Goal: Task Accomplishment & Management: Manage account settings

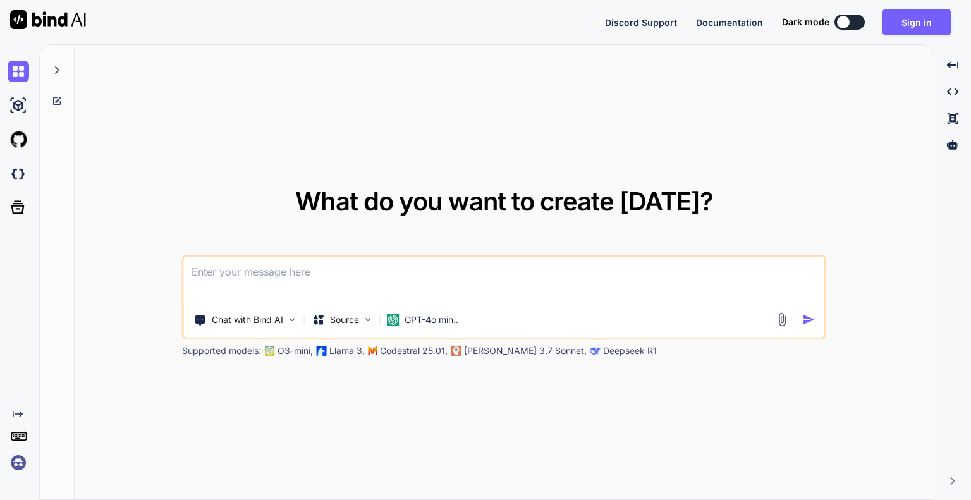
click at [20, 466] on img at bounding box center [18, 462] width 21 height 21
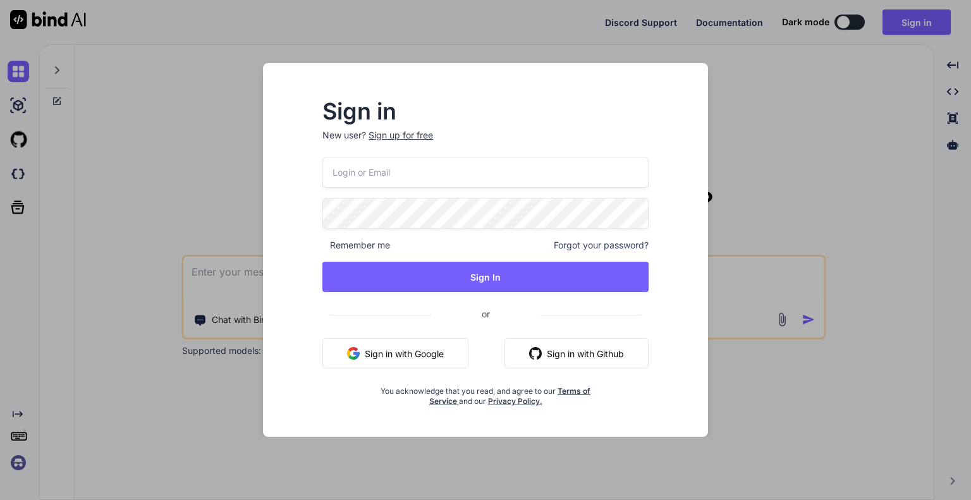
click at [365, 174] on input "email" at bounding box center [485, 172] width 326 height 31
type input "[EMAIL_ADDRESS][DOMAIN_NAME]"
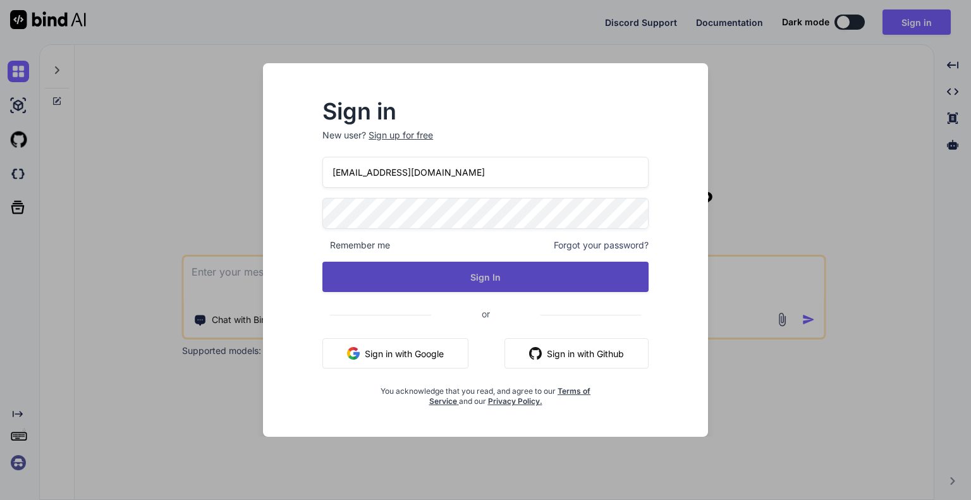
click at [449, 279] on button "Sign In" at bounding box center [485, 277] width 326 height 30
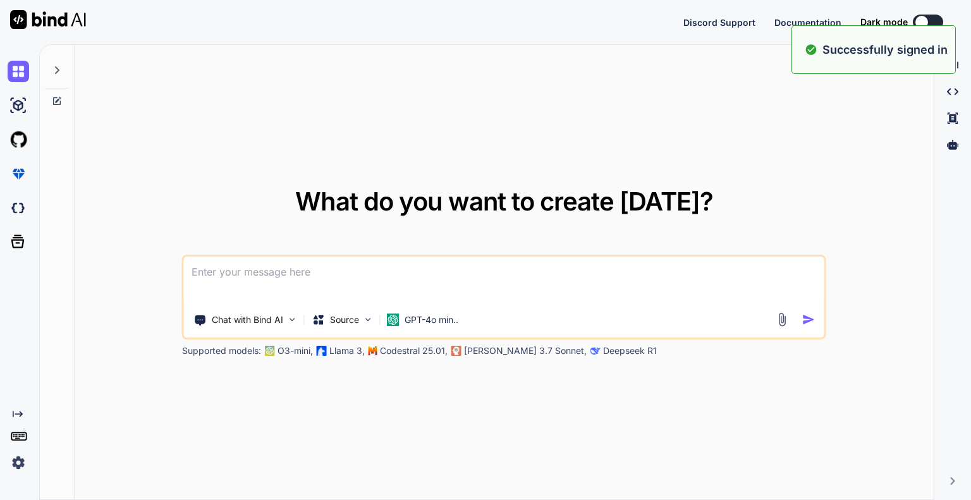
type textarea "x"
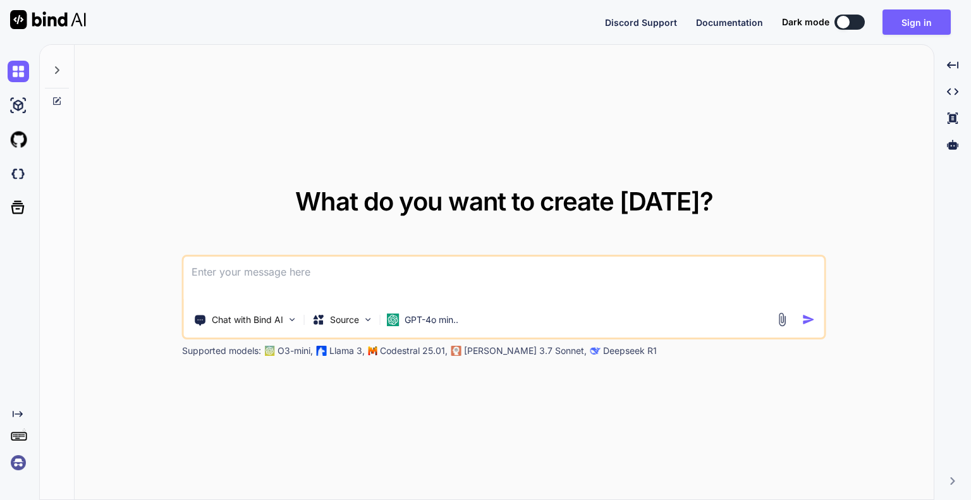
click at [339, 275] on textarea at bounding box center [504, 280] width 640 height 47
click at [20, 463] on img at bounding box center [18, 462] width 21 height 21
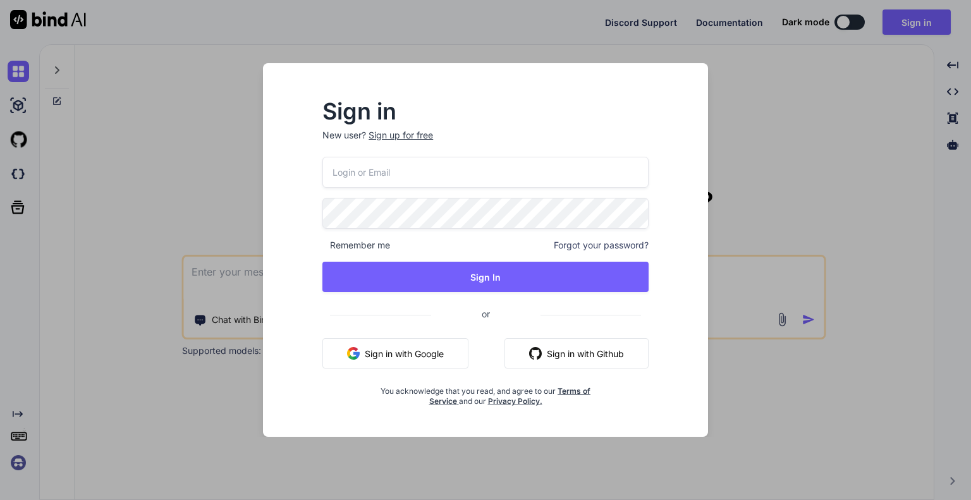
click at [392, 176] on input "email" at bounding box center [485, 172] width 326 height 31
click at [370, 168] on input "email" at bounding box center [485, 172] width 326 height 31
type input "[EMAIL_ADDRESS][DOMAIN_NAME]"
click at [322, 262] on button "Sign In" at bounding box center [485, 277] width 326 height 30
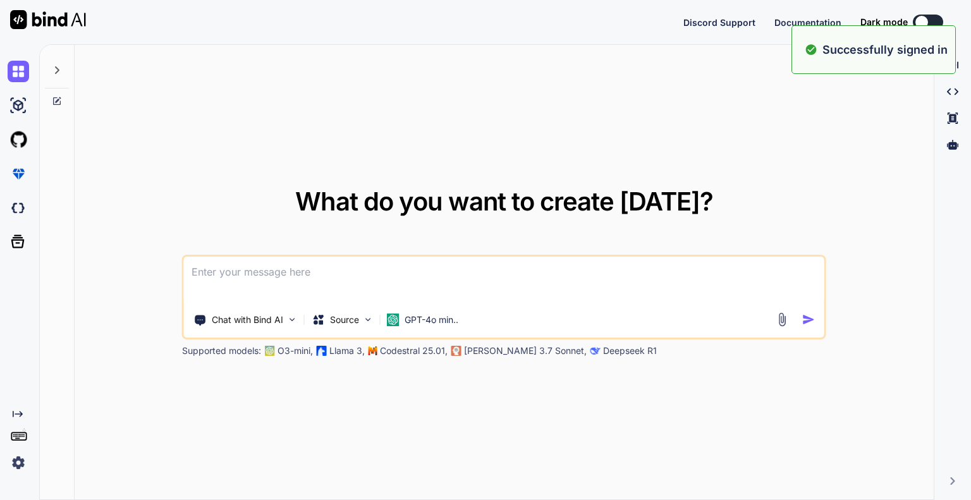
type textarea "x"
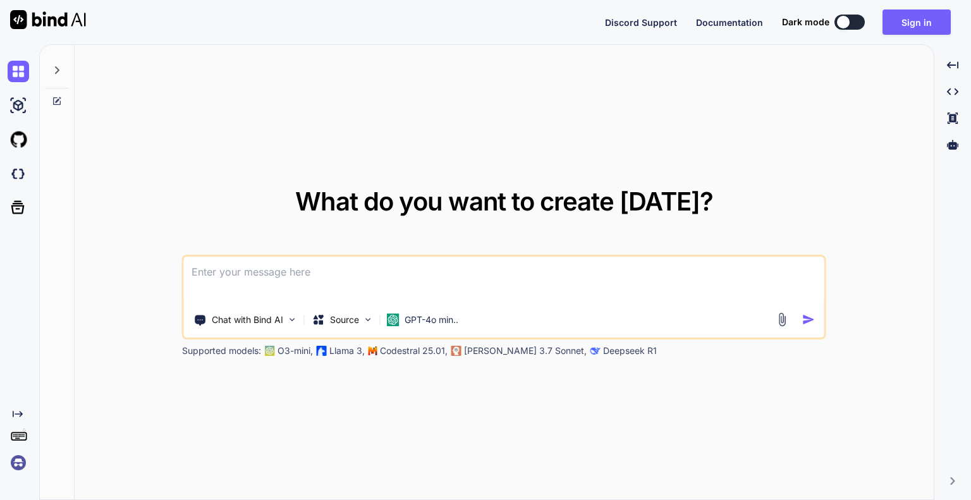
click at [216, 282] on textarea at bounding box center [504, 280] width 640 height 47
paste textarea
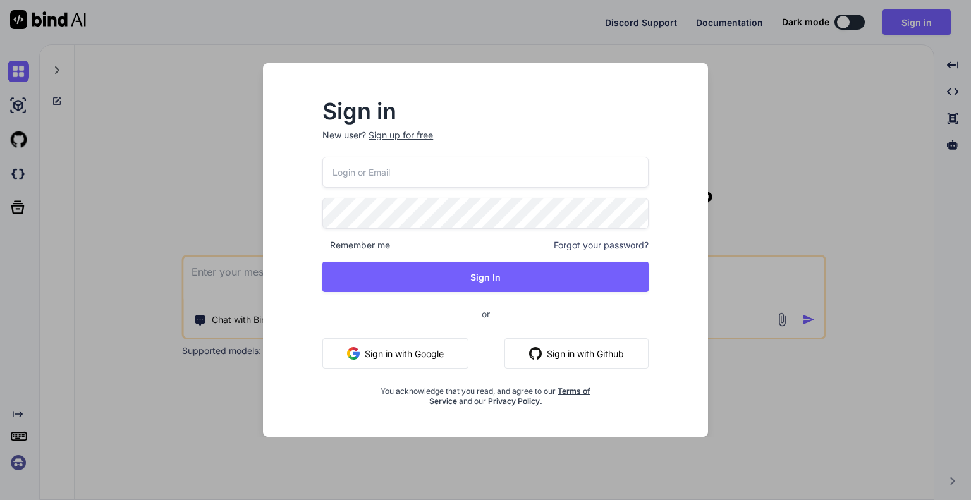
click at [219, 270] on div "Sign in New user? Sign up for free Remember me Forgot your password? Sign In or…" at bounding box center [485, 250] width 971 height 500
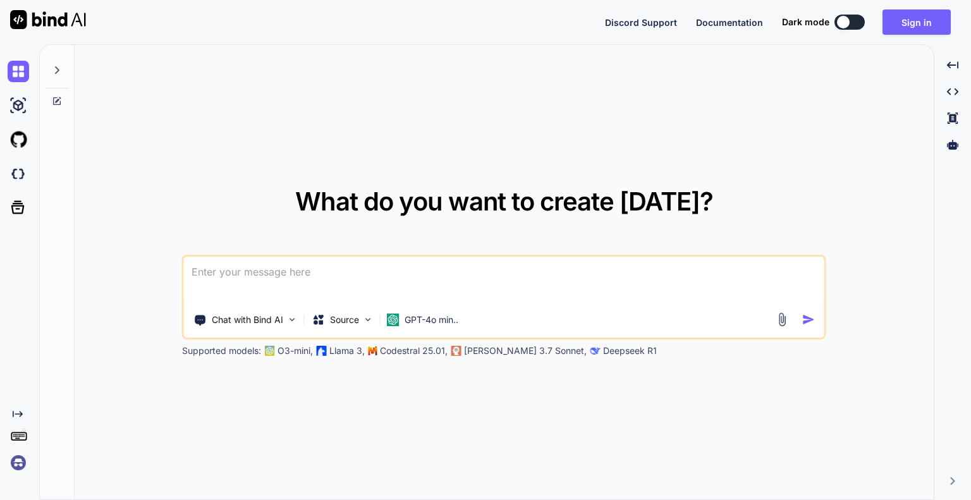
click at [270, 265] on textarea at bounding box center [504, 280] width 640 height 47
paste textarea
